Goal: Check status: Check status

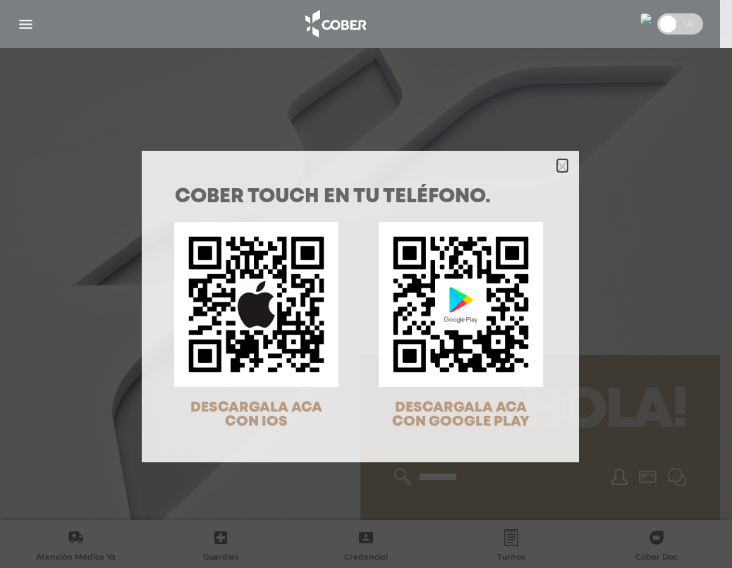
click at [557, 166] on icon "Close" at bounding box center [562, 166] width 11 height 11
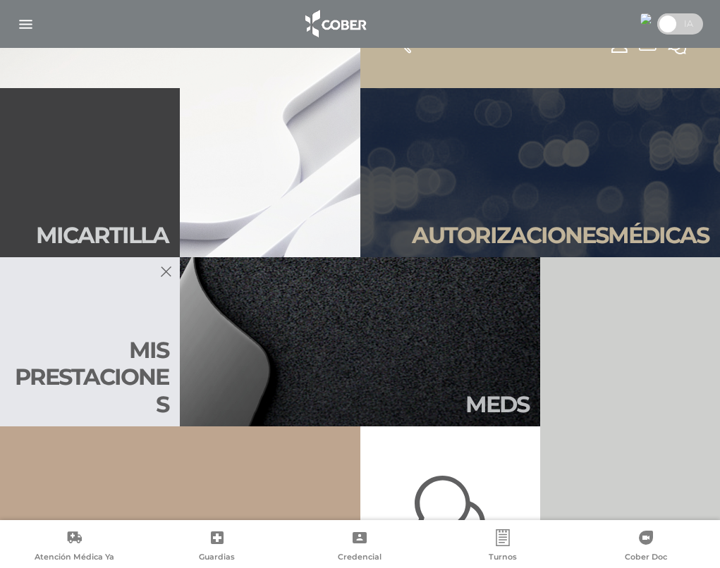
scroll to position [493, 0]
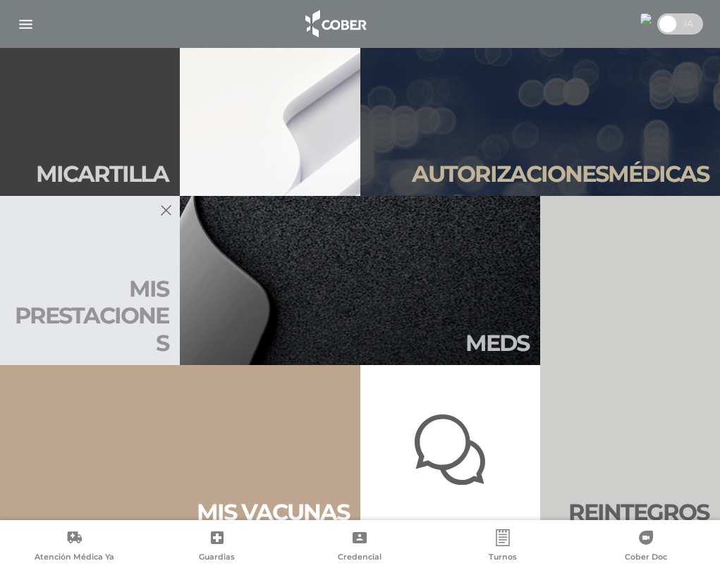
click at [129, 307] on h2 "Mis presta ciones" at bounding box center [89, 316] width 157 height 81
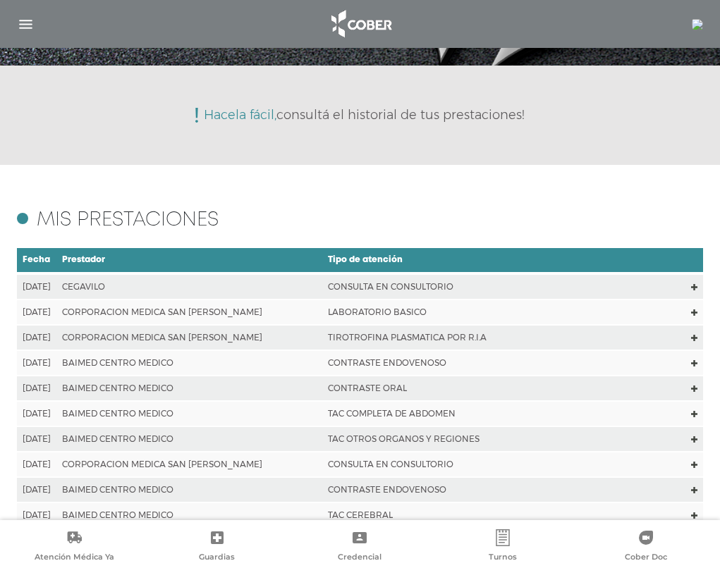
scroll to position [211, 0]
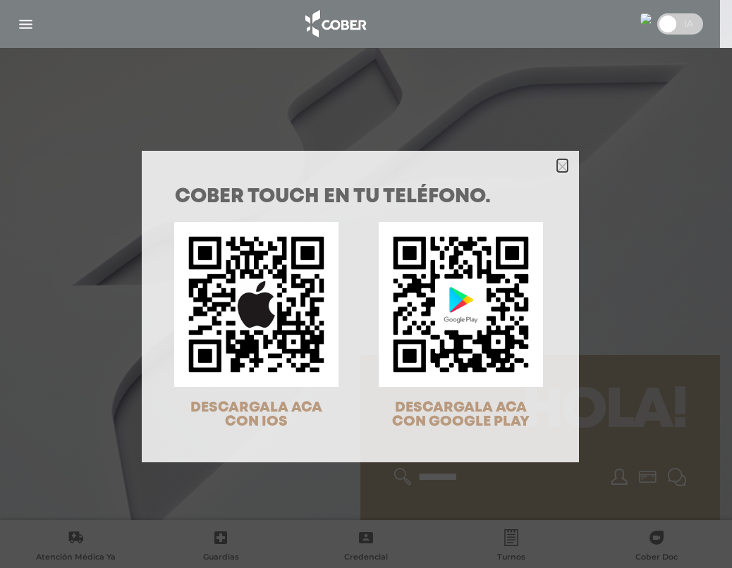
click at [557, 168] on polygon "Close" at bounding box center [562, 166] width 11 height 11
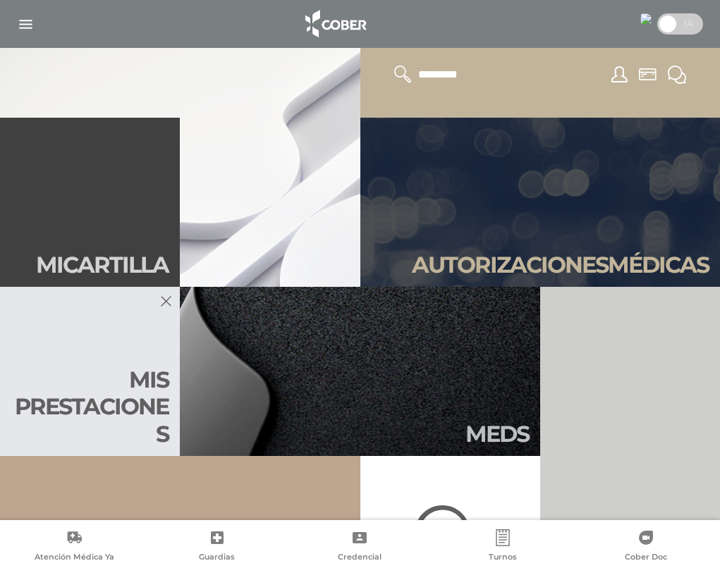
scroll to position [423, 0]
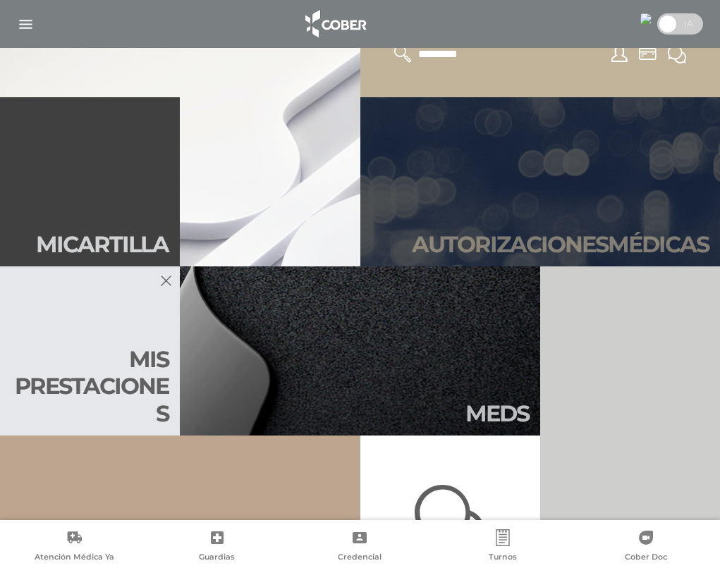
click at [523, 231] on h2 "Autori zaciones médicas" at bounding box center [560, 244] width 297 height 27
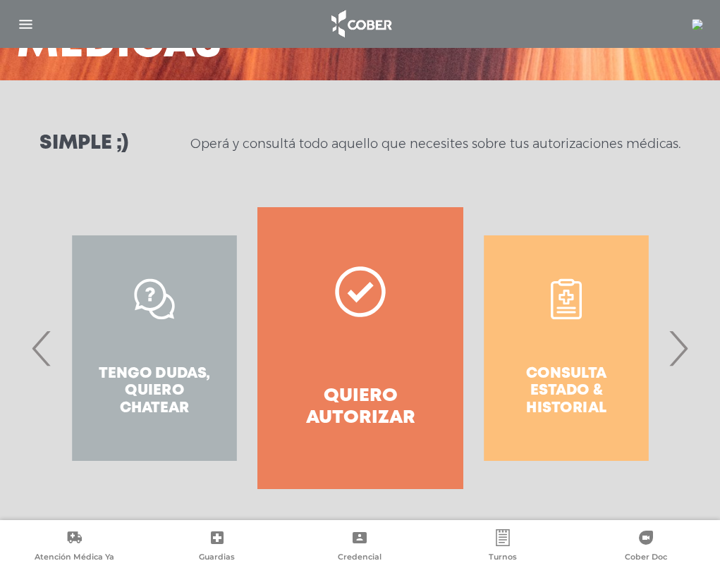
scroll to position [140, 0]
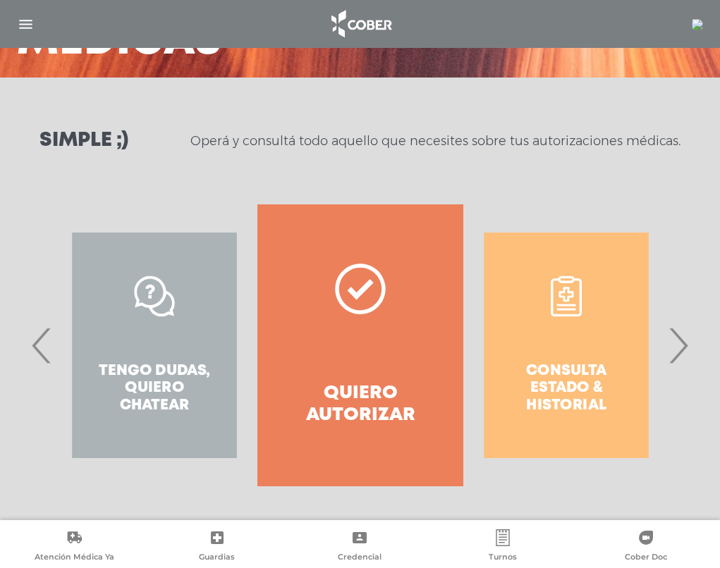
click at [682, 352] on span "›" at bounding box center [677, 345] width 27 height 76
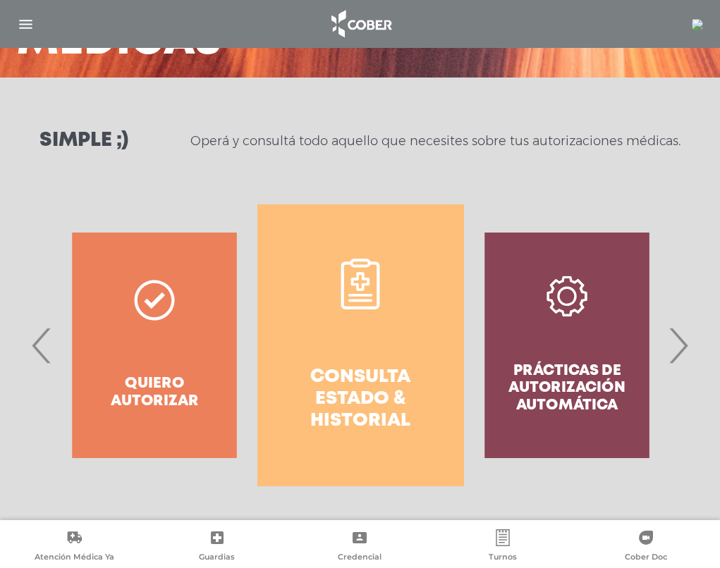
click at [382, 409] on h4 "Consulta estado & historial" at bounding box center [360, 399] width 155 height 66
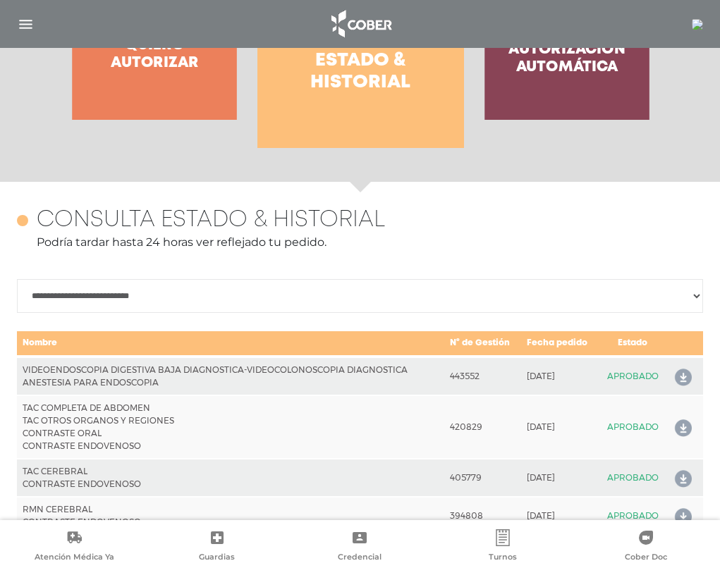
scroll to position [554, 0]
